Goal: Register for event/course: Sign up to attend an event or enroll in a course

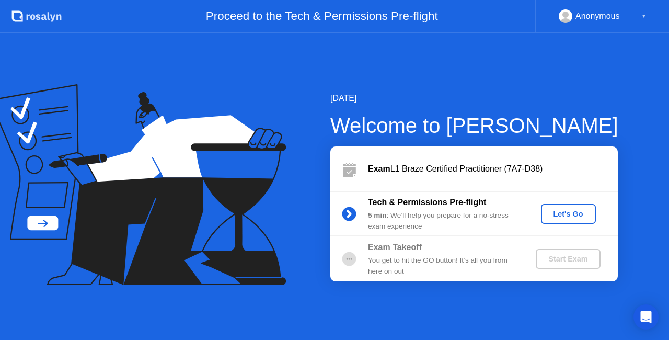
click at [562, 214] on div "Let's Go" at bounding box center [568, 214] width 47 height 8
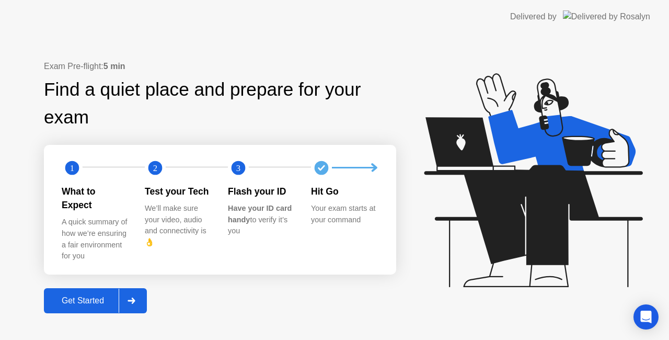
click at [106, 297] on div "Get Started" at bounding box center [83, 300] width 72 height 9
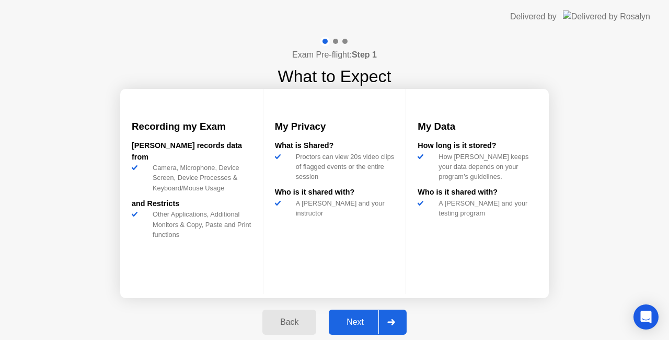
click at [366, 324] on div "Next" at bounding box center [355, 321] width 47 height 9
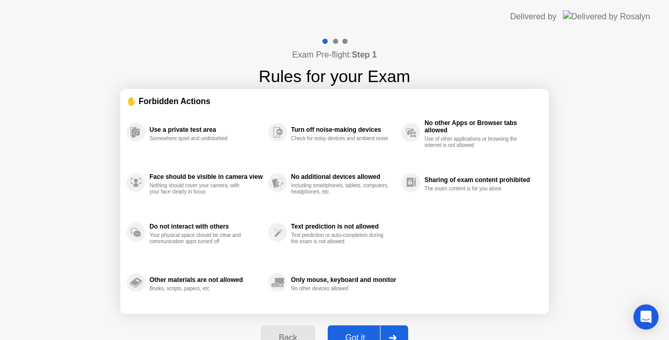
click at [356, 333] on div "Got it" at bounding box center [355, 337] width 49 height 9
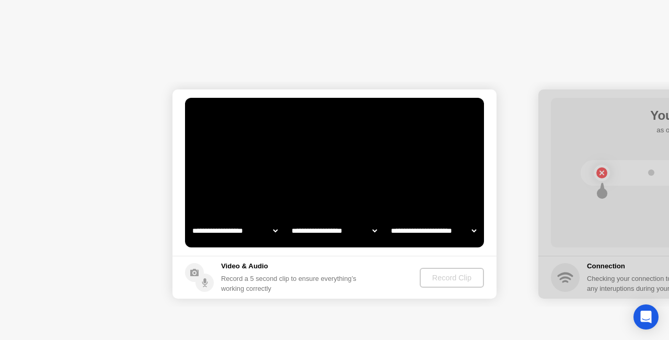
select select "**********"
select select "*******"
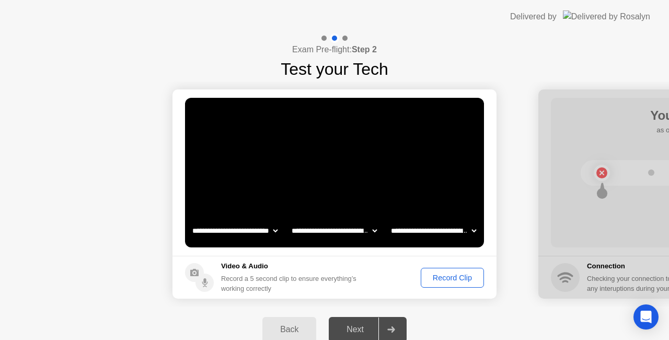
click at [441, 276] on div "Record Clip" at bounding box center [452, 277] width 56 height 8
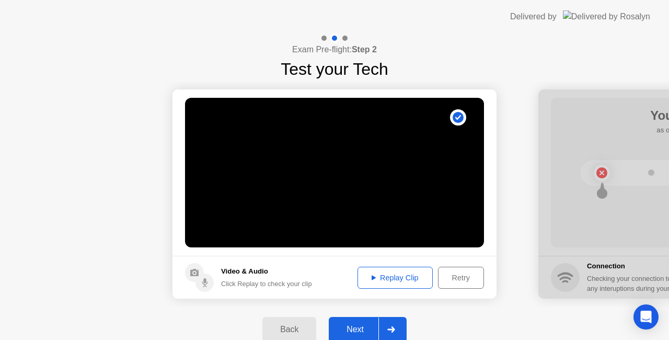
click at [400, 273] on div "Replay Clip" at bounding box center [395, 277] width 68 height 8
click at [356, 326] on div "Next" at bounding box center [355, 328] width 47 height 9
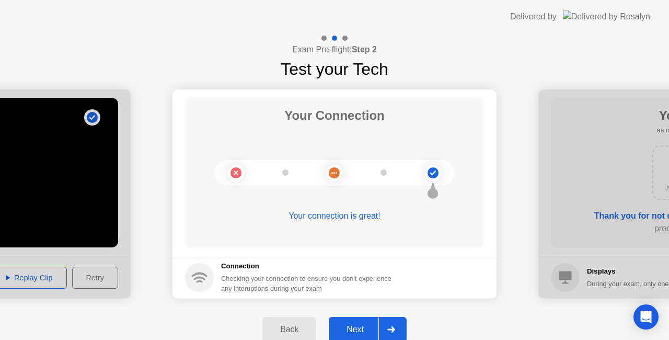
click at [356, 326] on div "Next" at bounding box center [355, 328] width 47 height 9
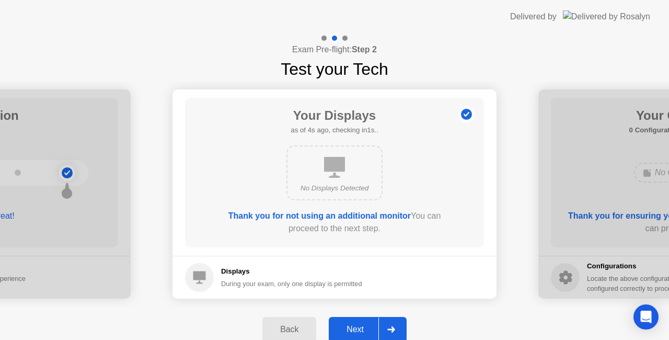
click at [356, 326] on div "Next" at bounding box center [355, 328] width 47 height 9
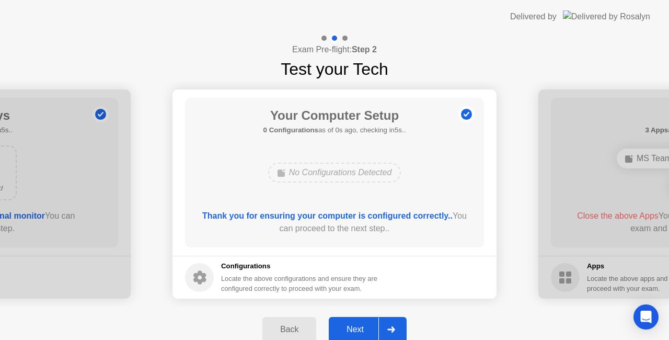
click at [356, 326] on div "Next" at bounding box center [355, 328] width 47 height 9
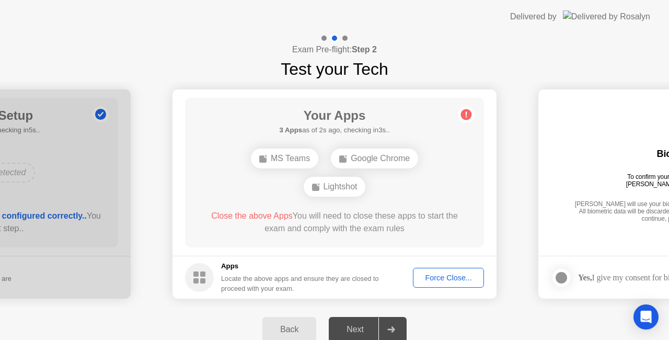
click at [436, 279] on div "Force Close..." at bounding box center [448, 277] width 64 height 8
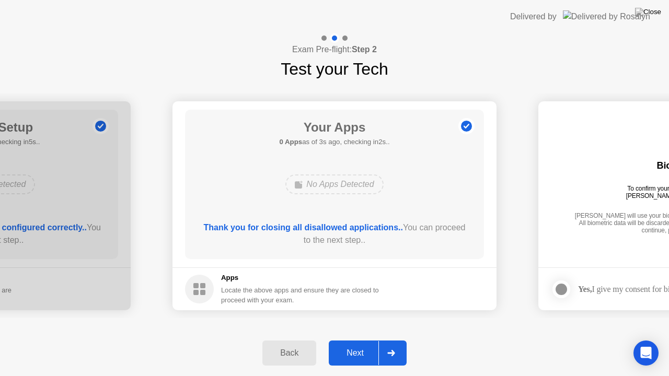
click at [355, 339] on div "Next" at bounding box center [355, 353] width 47 height 9
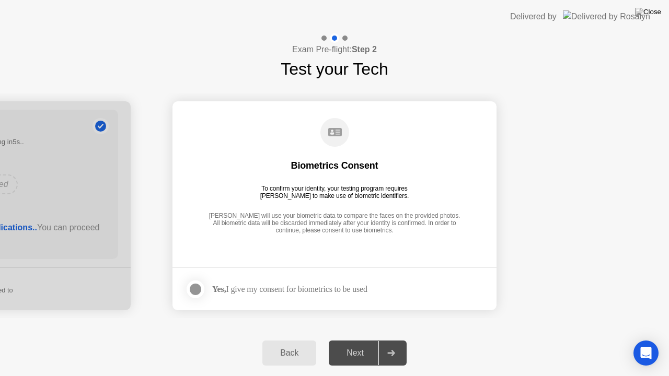
click at [358, 339] on div "Next" at bounding box center [355, 353] width 47 height 9
click at [186, 288] on label at bounding box center [198, 289] width 27 height 21
click at [364, 339] on button "Next" at bounding box center [368, 353] width 78 height 25
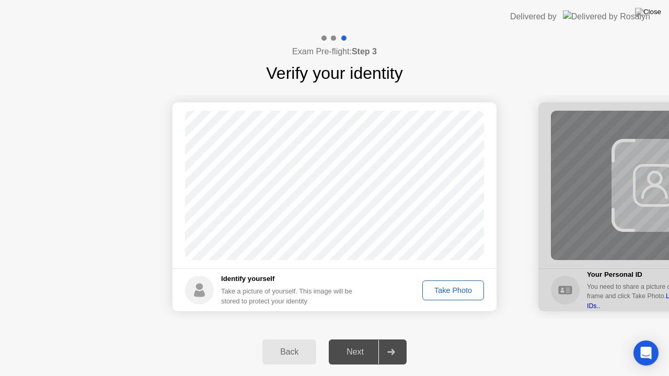
click at [441, 287] on div "Take Photo" at bounding box center [453, 290] width 54 height 8
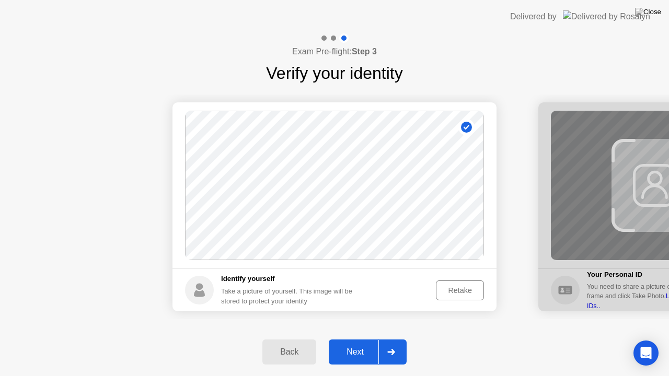
click at [357, 339] on div "Next" at bounding box center [355, 351] width 47 height 9
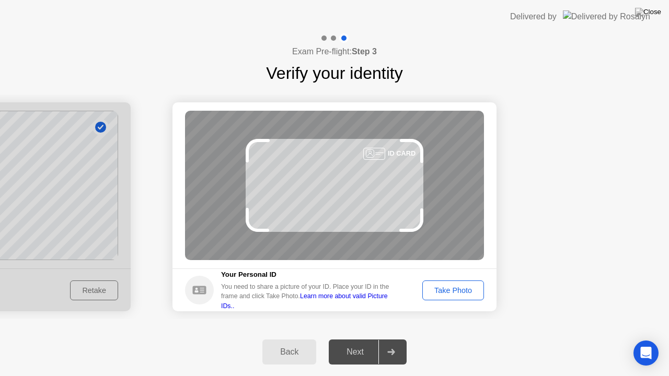
click at [467, 287] on div "Take Photo" at bounding box center [453, 290] width 54 height 8
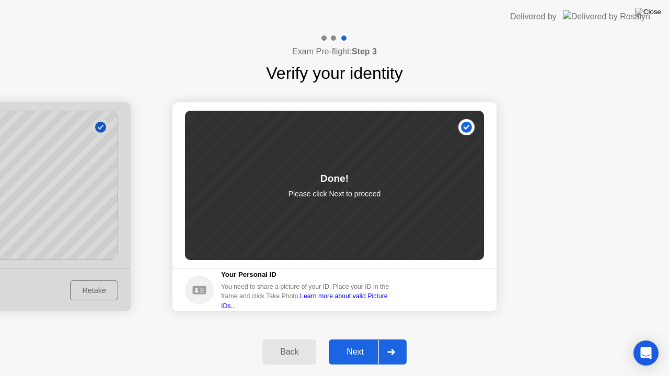
click at [370, 339] on div "Next" at bounding box center [355, 351] width 47 height 9
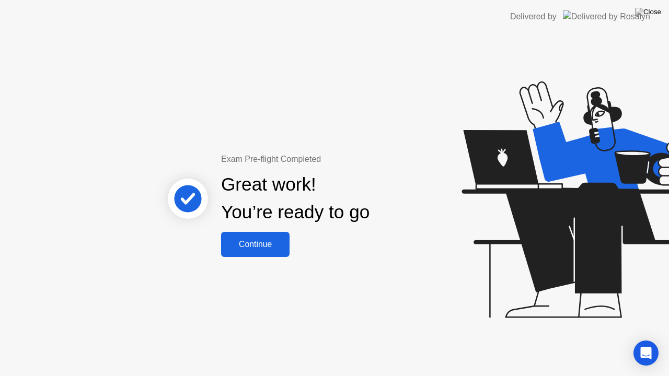
click at [261, 241] on div "Continue" at bounding box center [255, 244] width 62 height 9
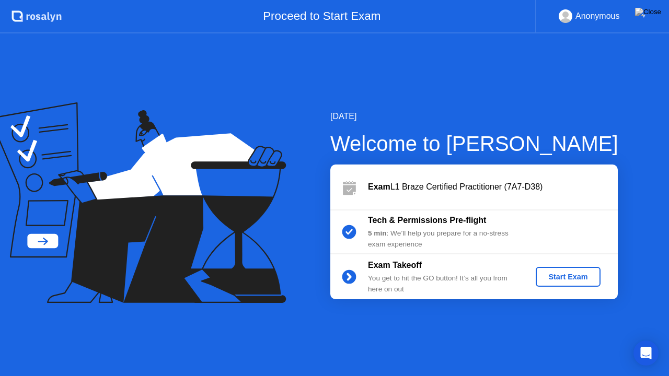
click at [553, 273] on div "Start Exam" at bounding box center [568, 277] width 56 height 8
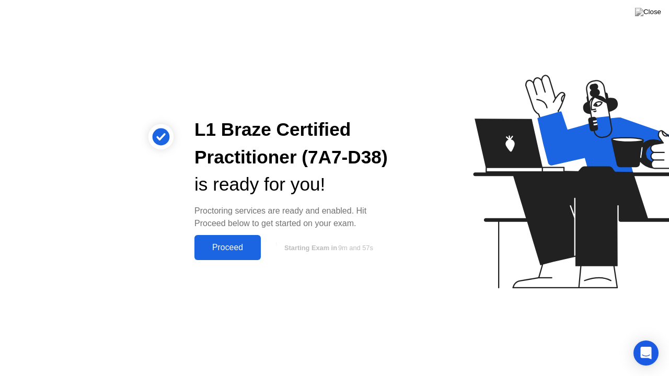
click at [226, 252] on div "Proceed" at bounding box center [228, 247] width 60 height 9
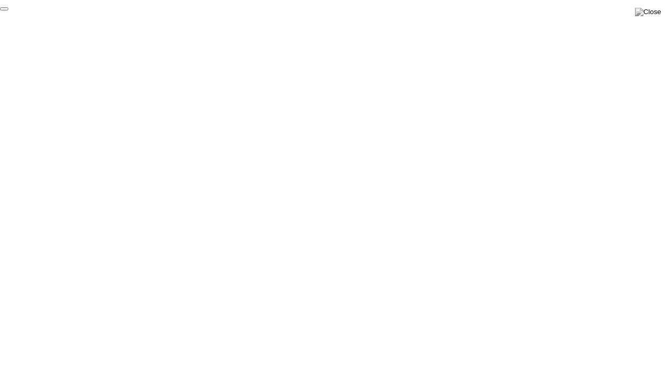
click div "End Proctoring Session"
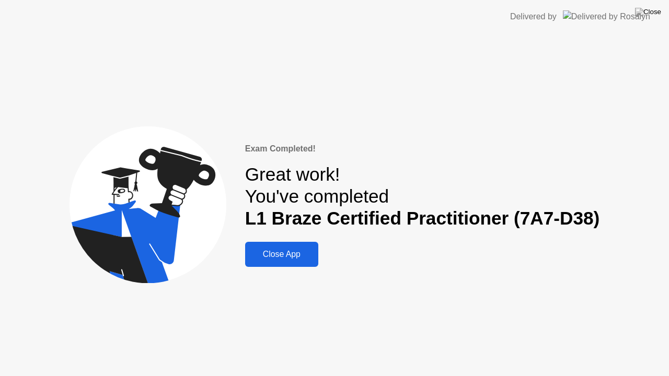
click at [282, 246] on button "Close App" at bounding box center [281, 254] width 73 height 25
